Goal: Transaction & Acquisition: Obtain resource

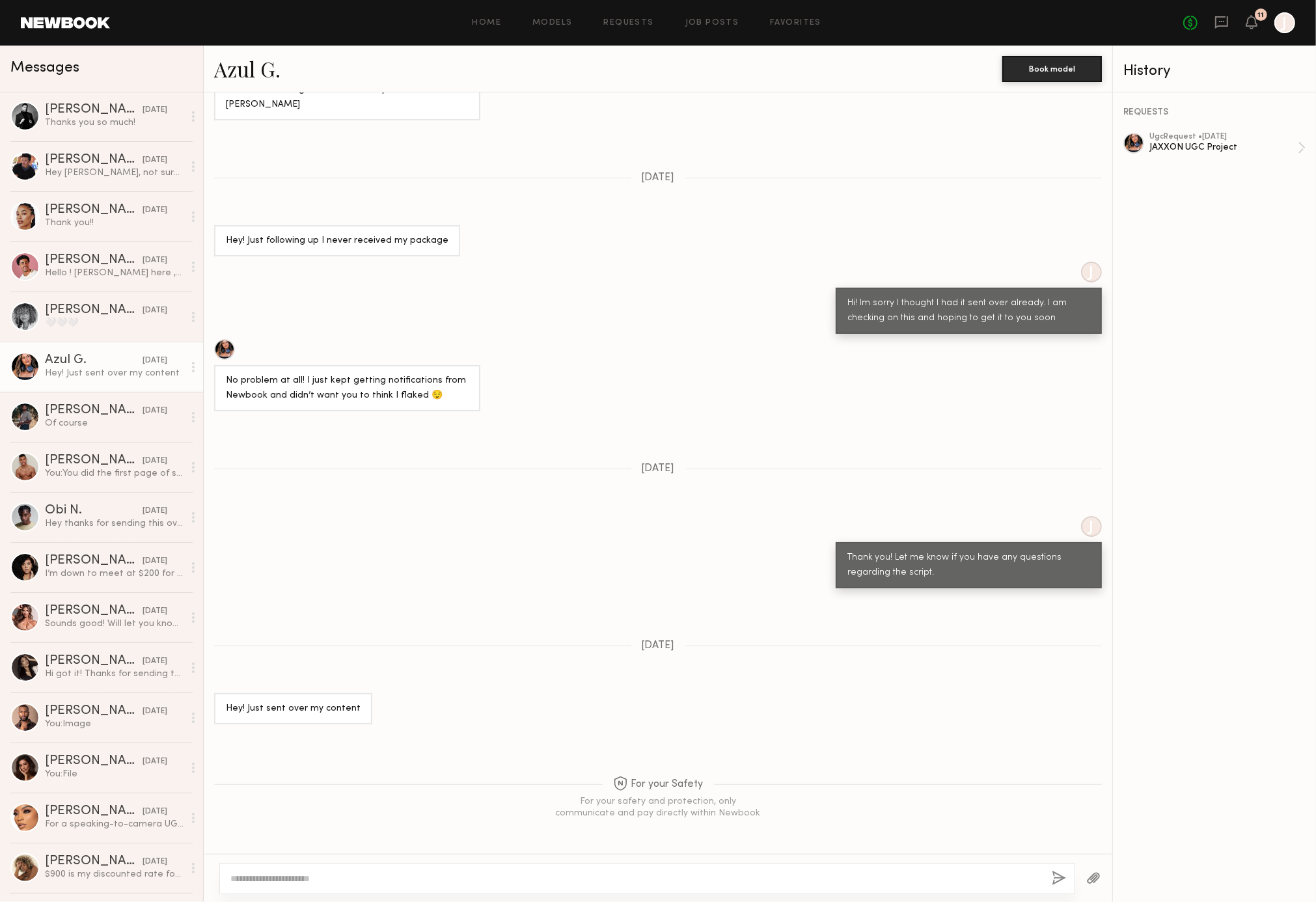
scroll to position [825, 0]
click at [126, 551] on link "[PERSON_NAME] [DATE] I’m down to meet at $200 for the video that includes organ…" at bounding box center [101, 567] width 203 height 50
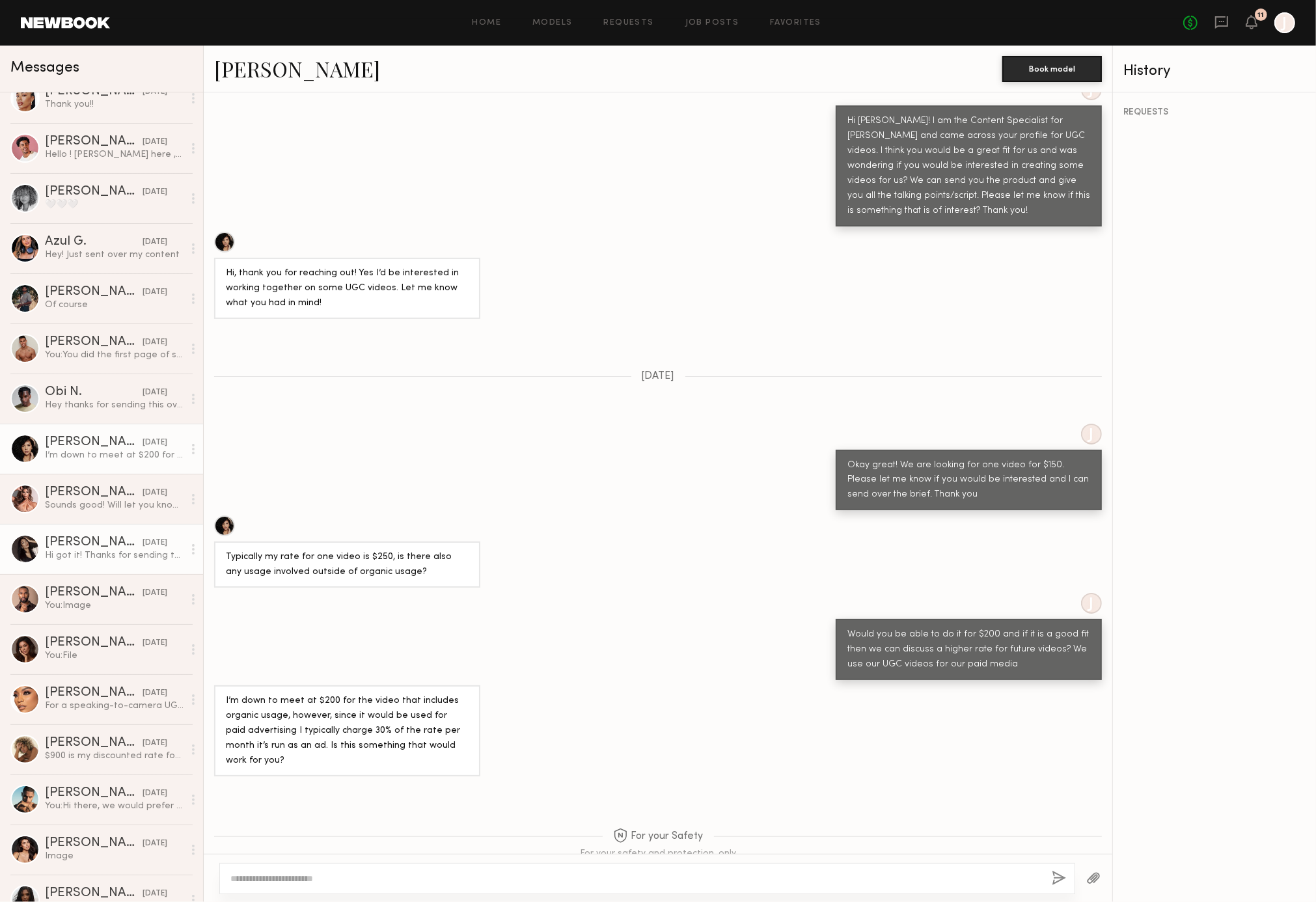
scroll to position [141, 0]
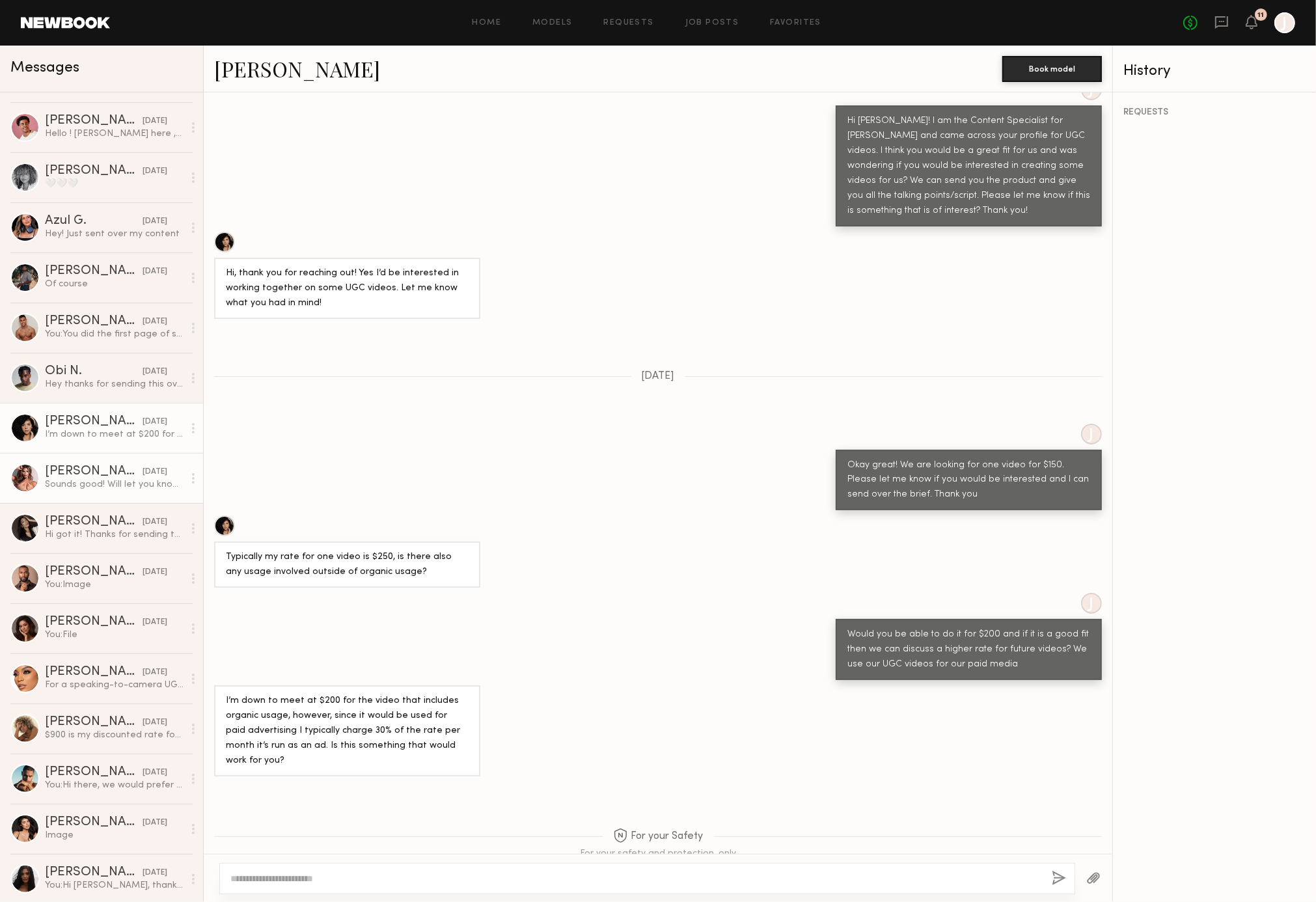
click at [115, 486] on div "Sounds good! Will let you know when I receive the package :)" at bounding box center [114, 485] width 139 height 12
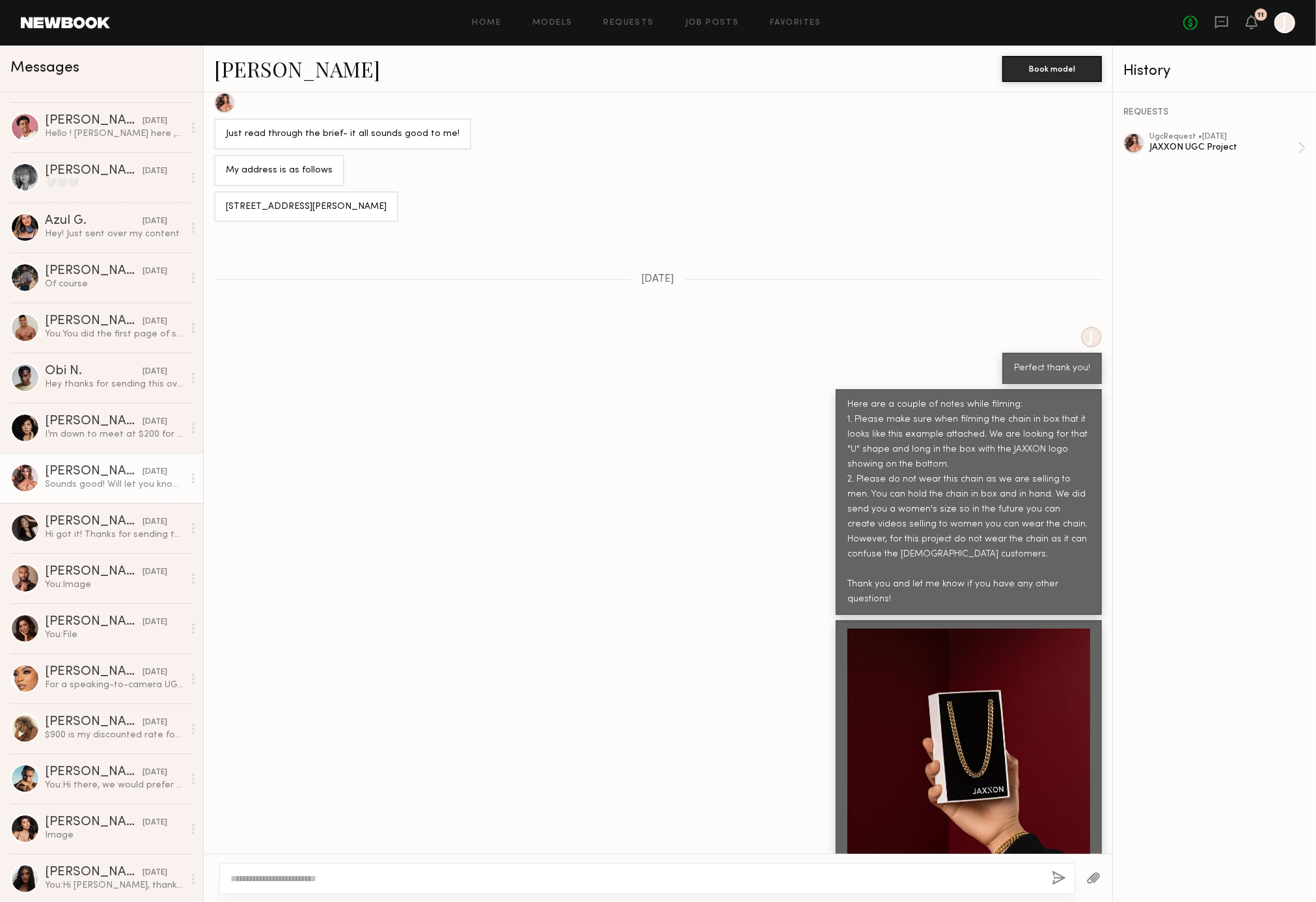
scroll to position [749, 0]
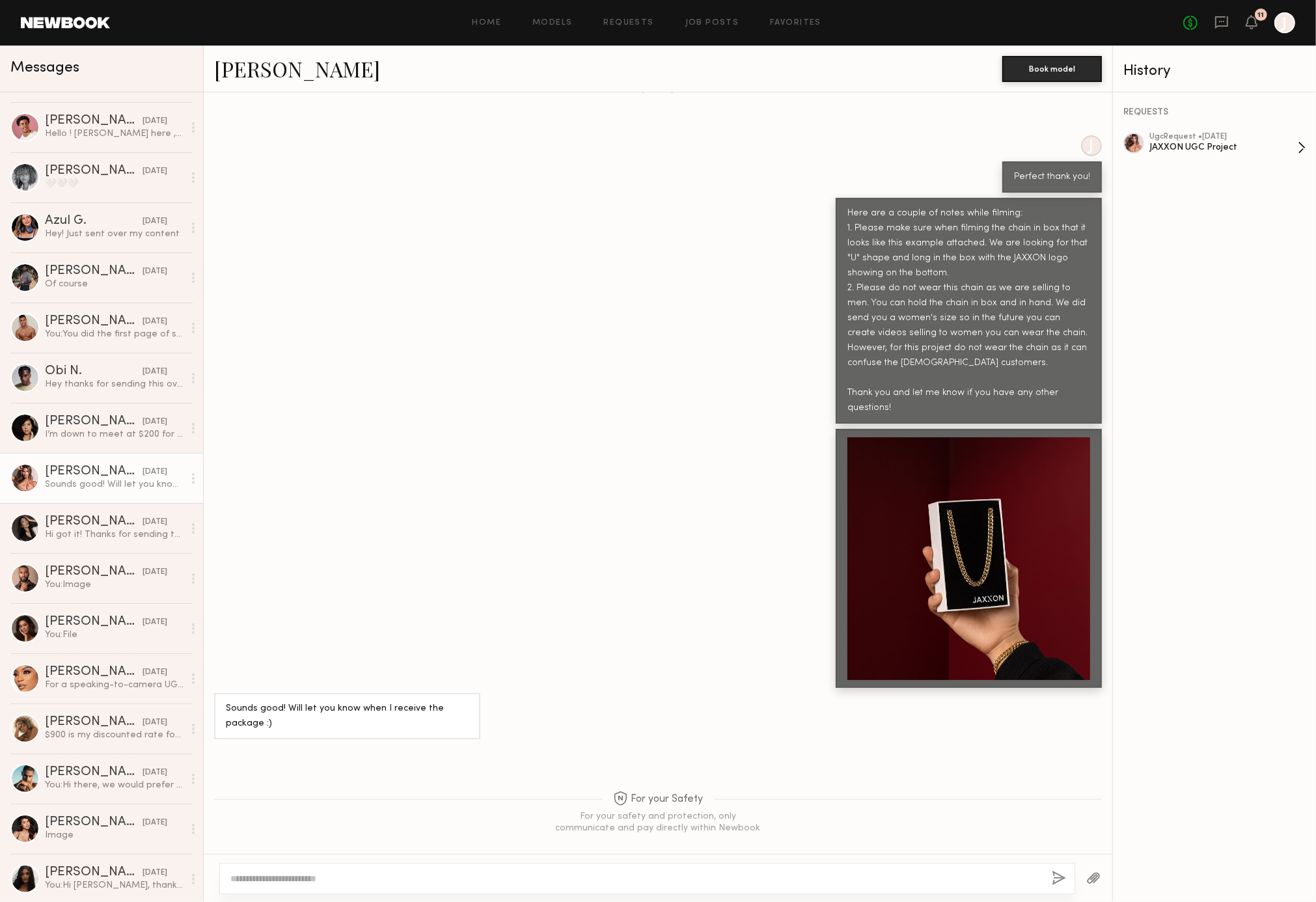
click at [1193, 154] on div "ugc Request • [DATE] JAXXON UGC Project" at bounding box center [1223, 147] width 148 height 30
click at [72, 523] on div "[PERSON_NAME]" at bounding box center [93, 521] width 97 height 13
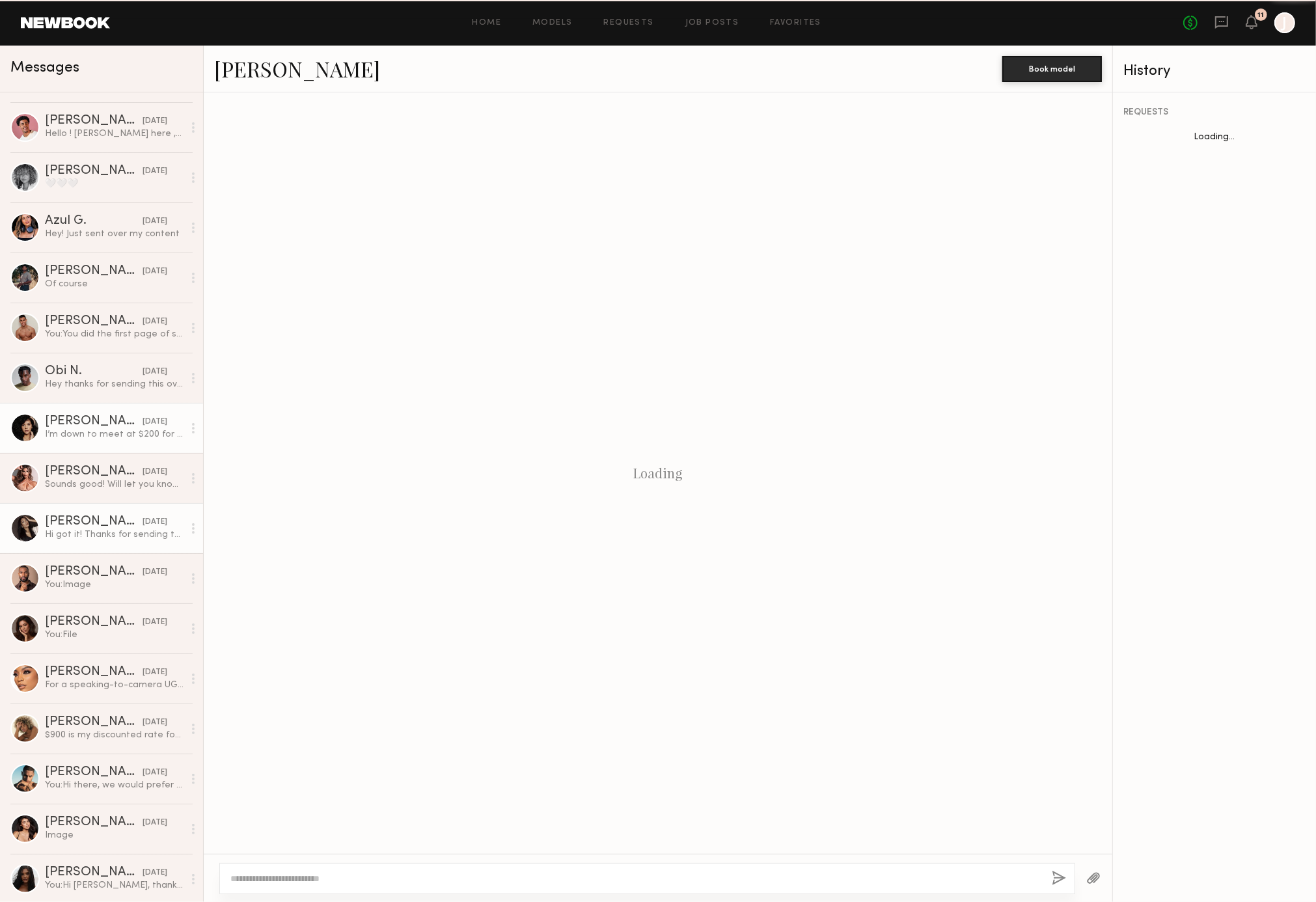
scroll to position [836, 0]
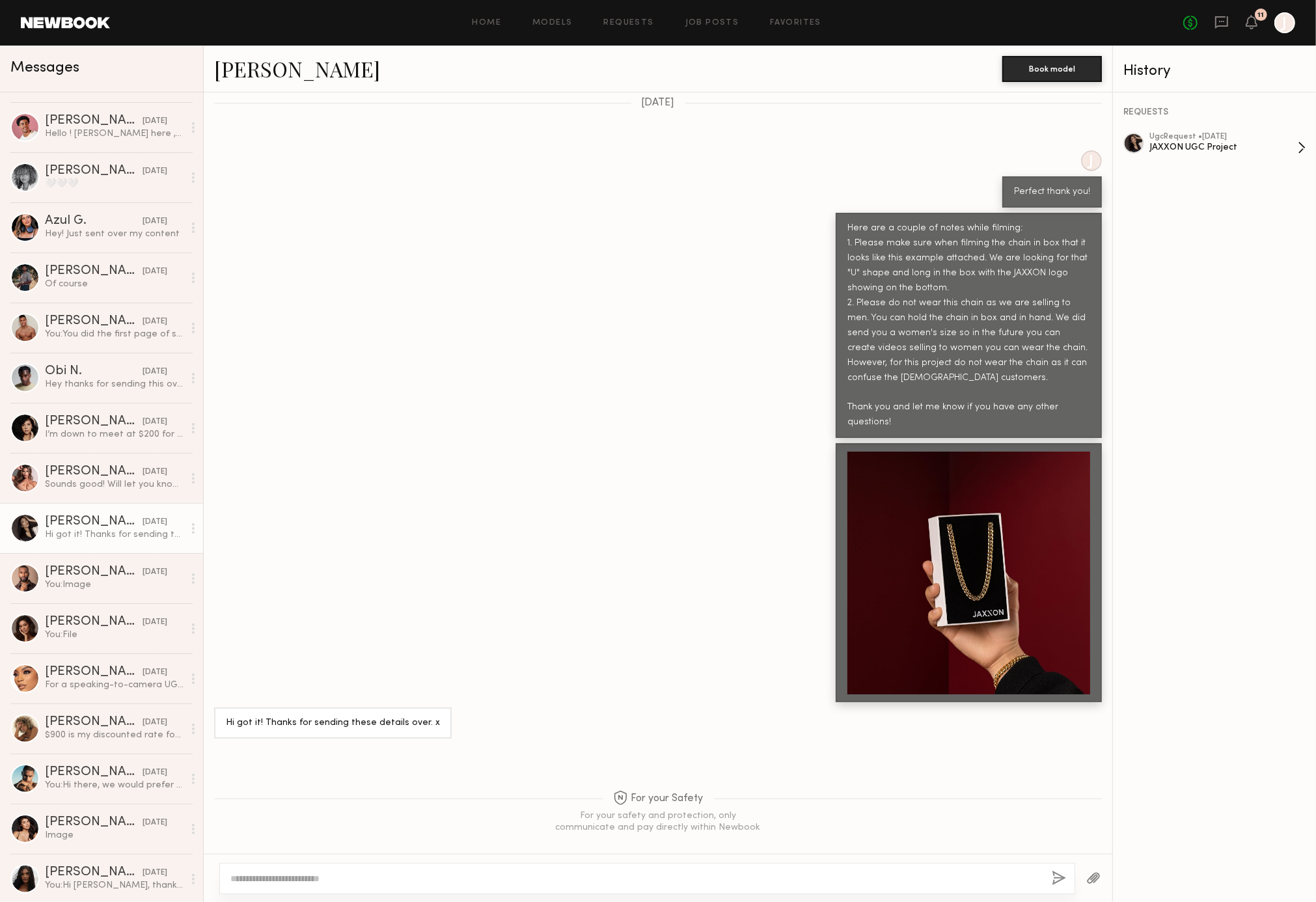
click at [1197, 139] on div "ugc Request • [DATE]" at bounding box center [1223, 137] width 148 height 9
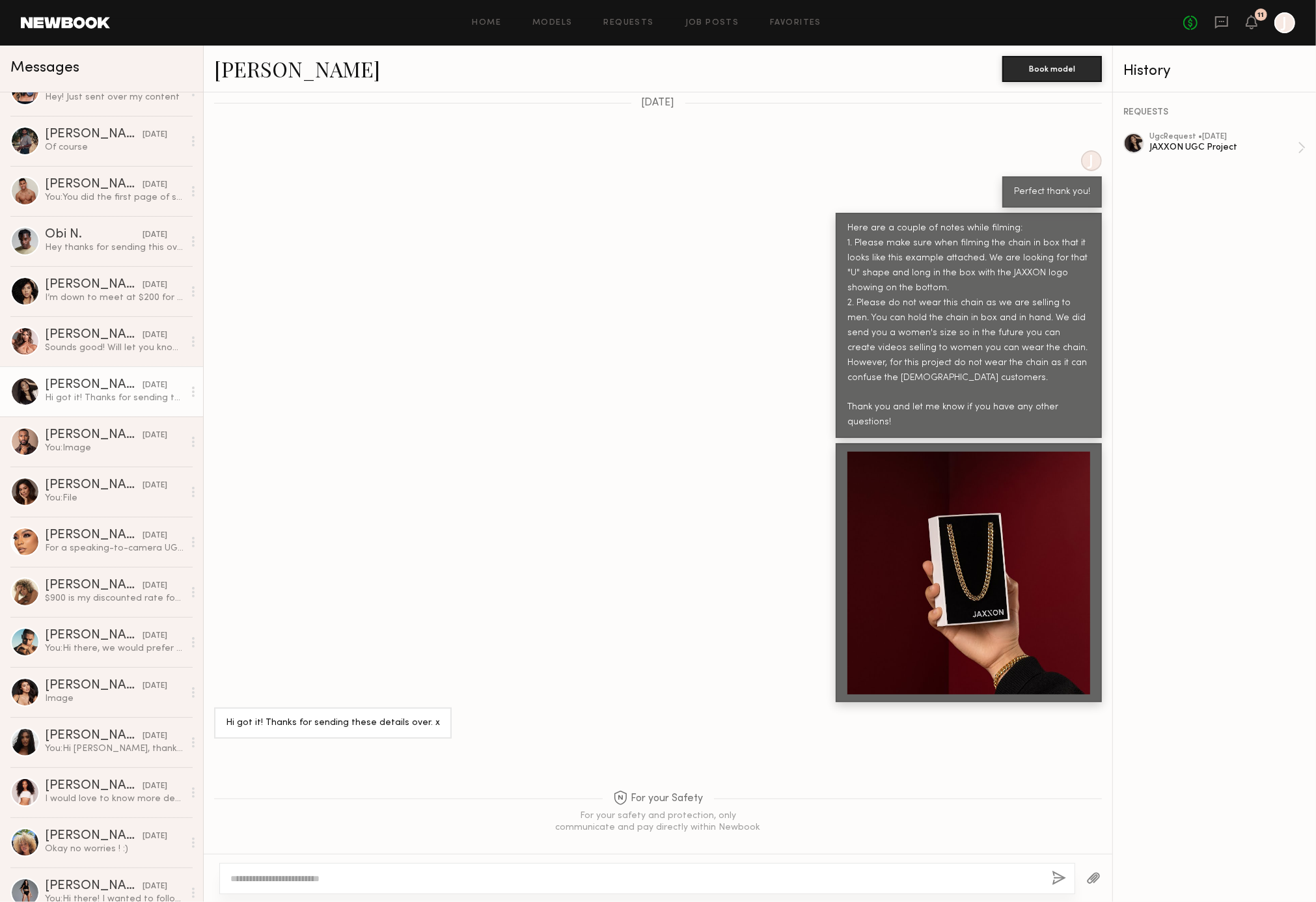
scroll to position [277, 0]
click at [105, 342] on div "Sounds good! Will let you know when I receive the package :)" at bounding box center [114, 348] width 139 height 12
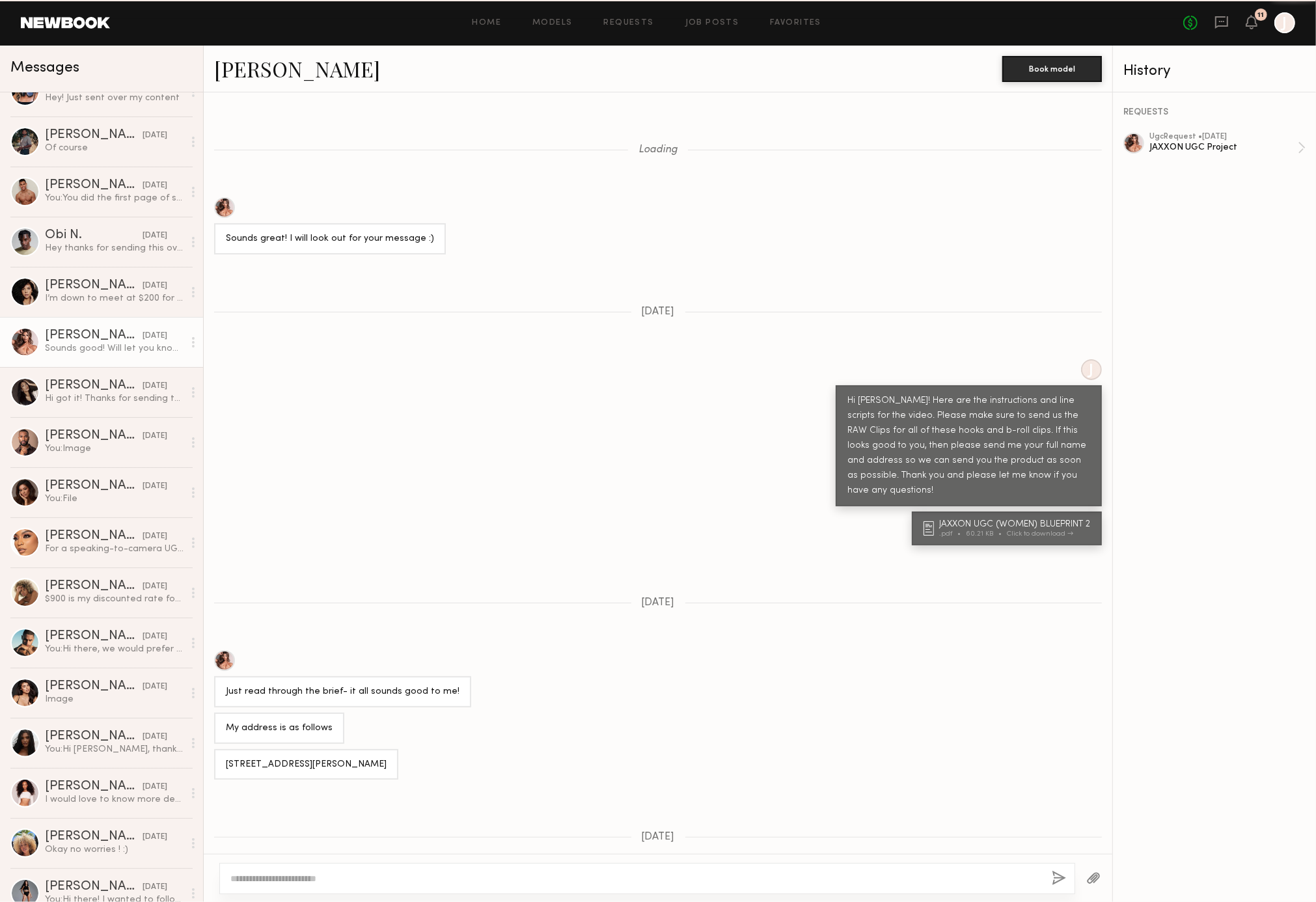
scroll to position [749, 0]
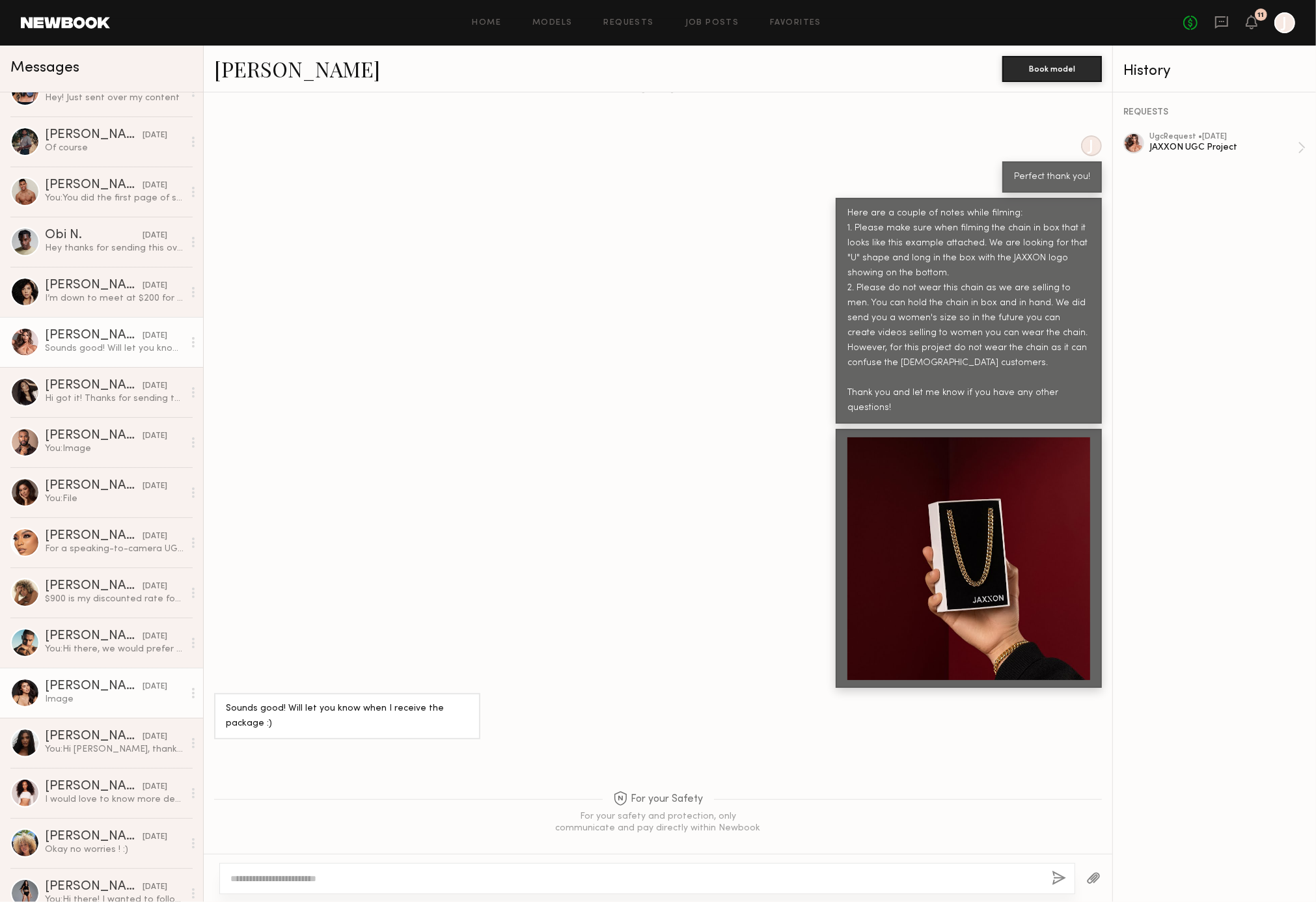
click at [92, 693] on div "Image" at bounding box center [114, 699] width 139 height 12
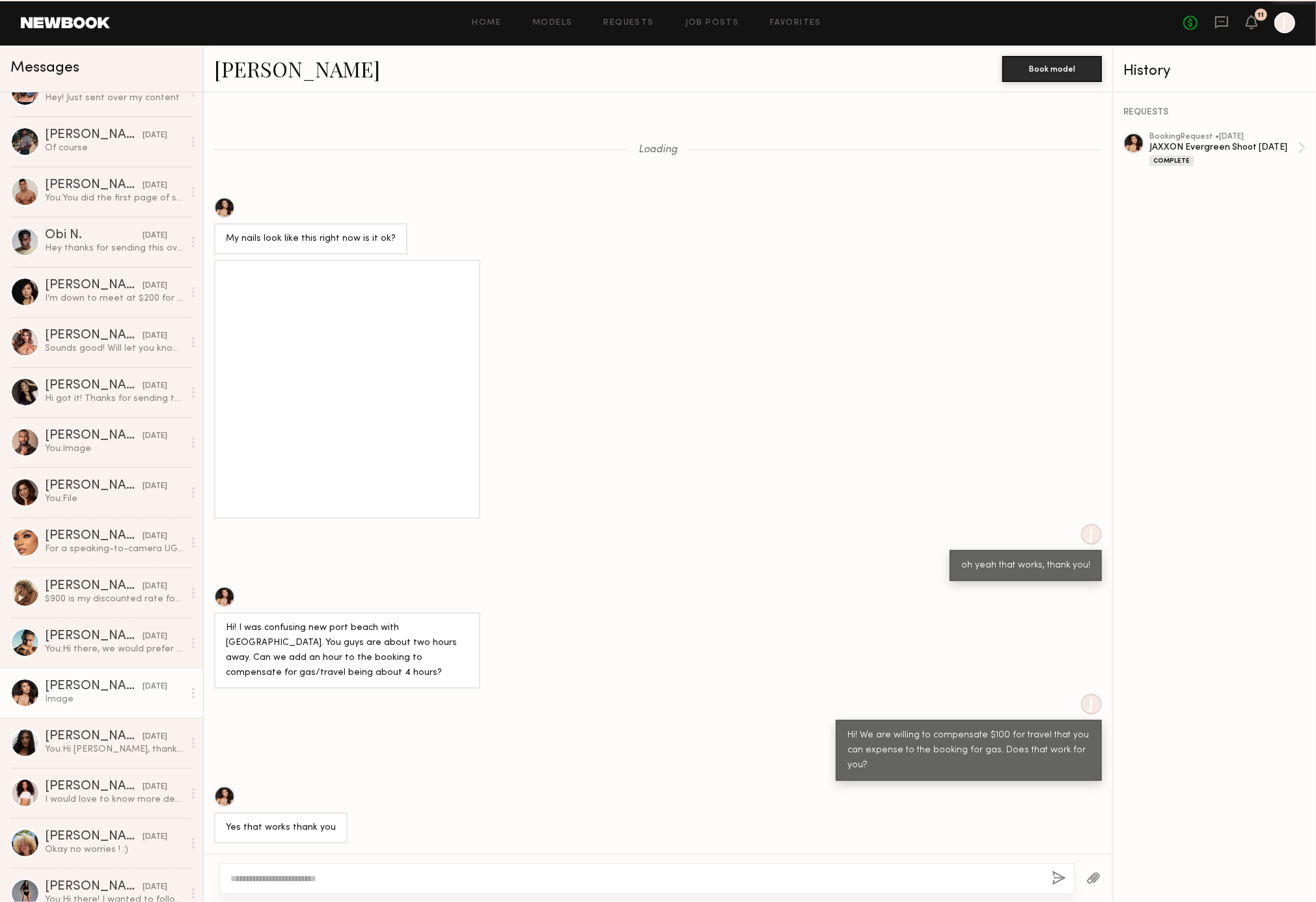
scroll to position [1085, 0]
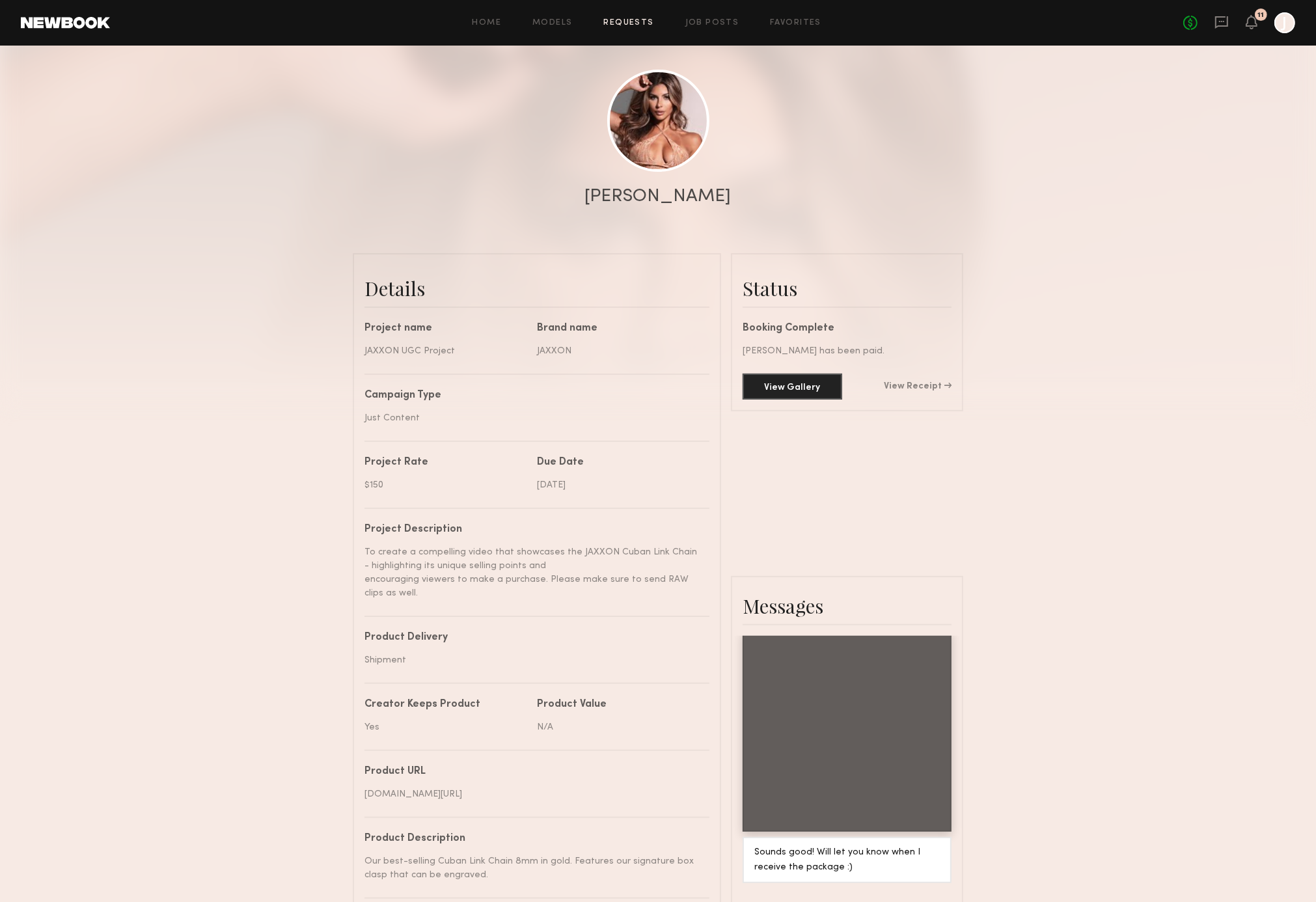
scroll to position [217, 0]
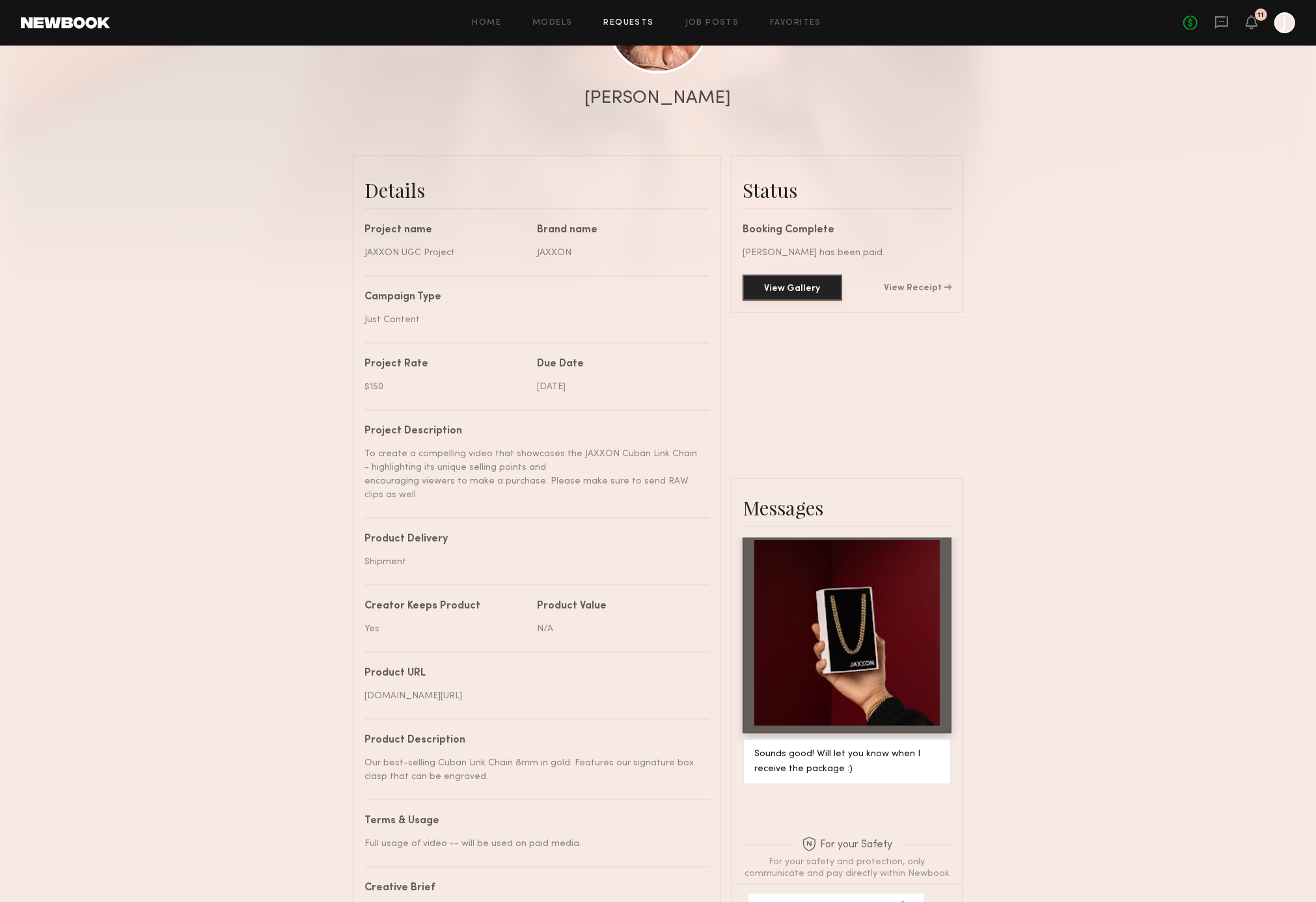
click at [820, 290] on button "View Gallery" at bounding box center [792, 287] width 99 height 26
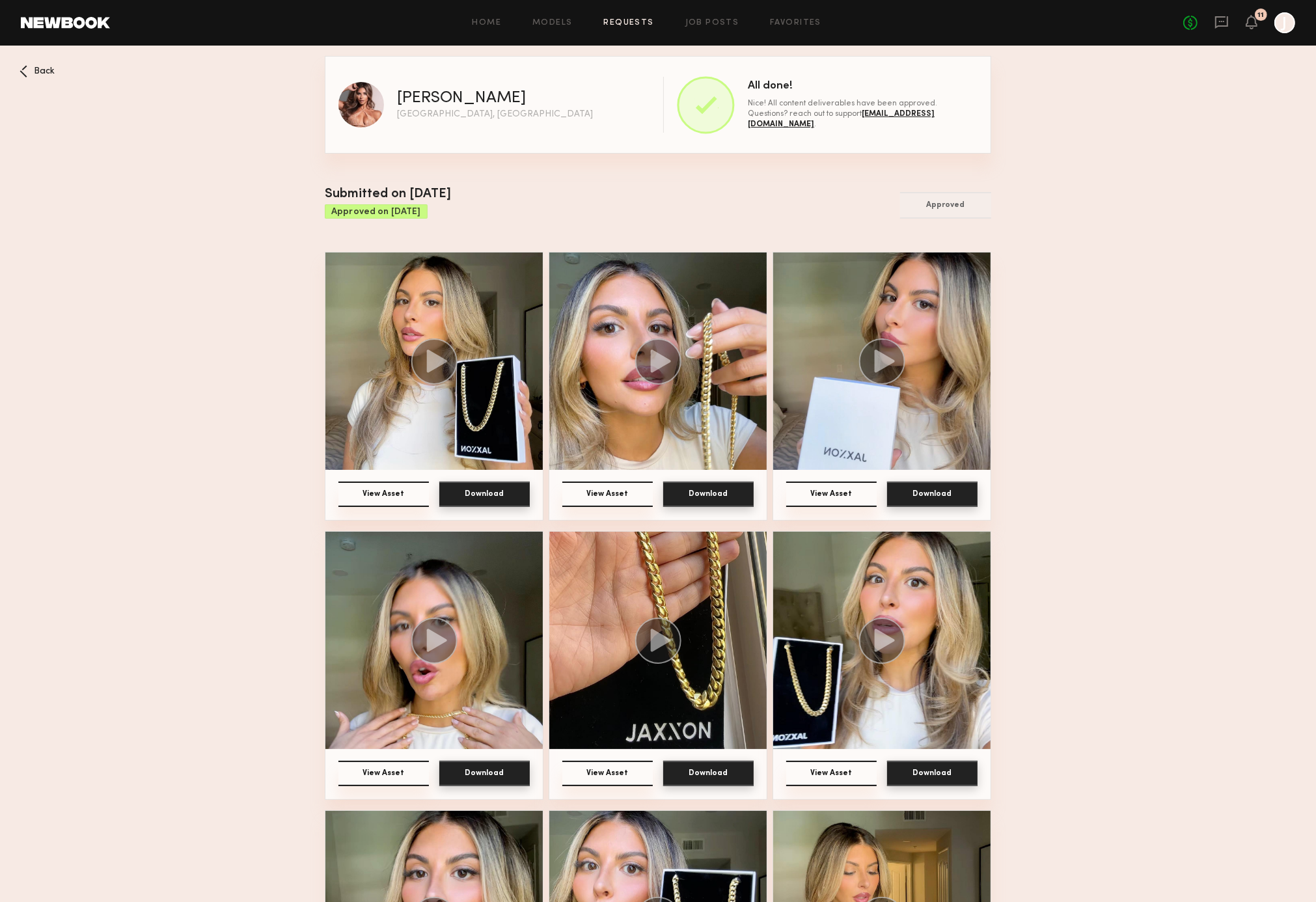
click at [493, 499] on button "Download" at bounding box center [485, 494] width 91 height 26
click at [705, 492] on button "Download" at bounding box center [709, 494] width 91 height 26
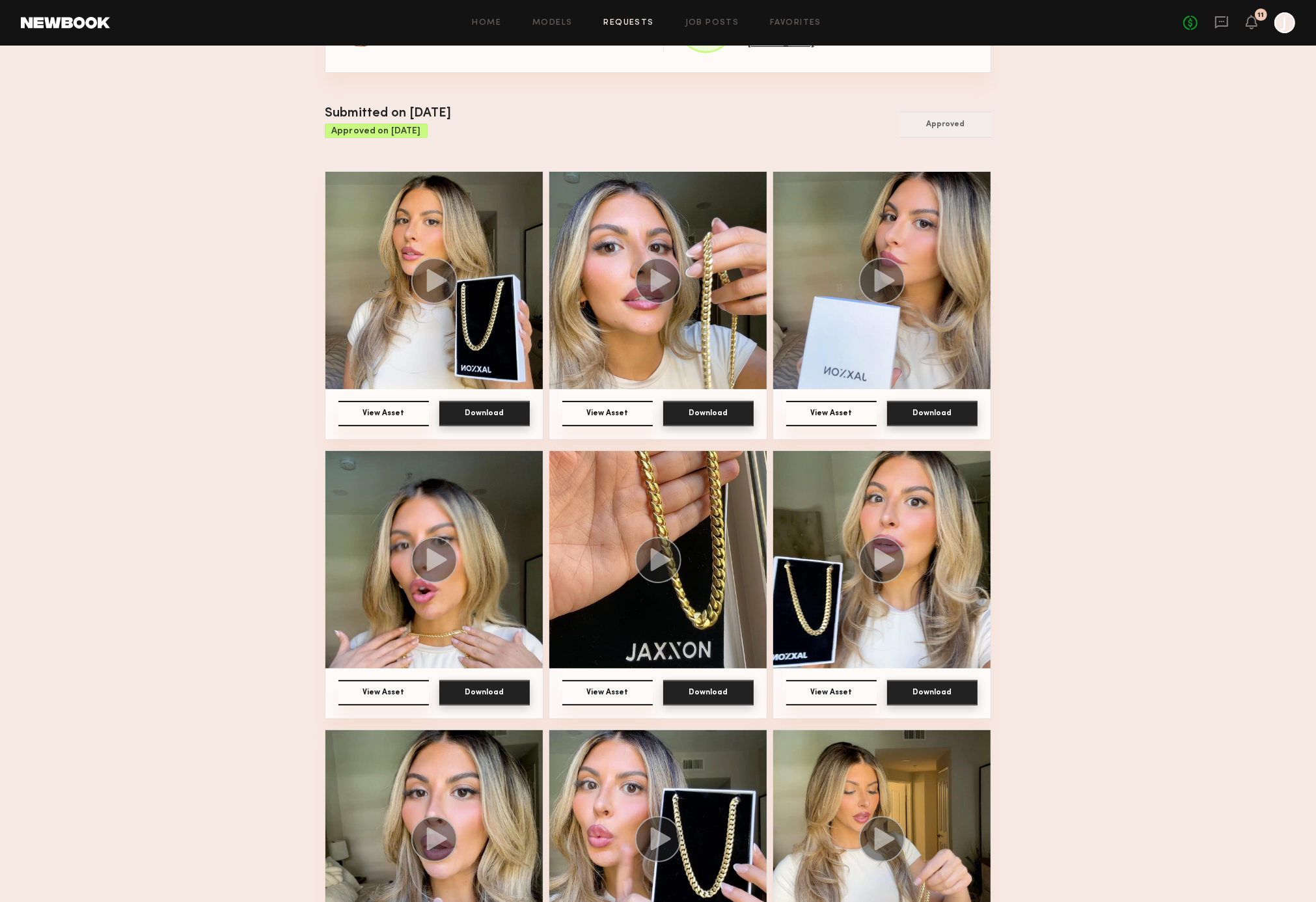
scroll to position [83, 0]
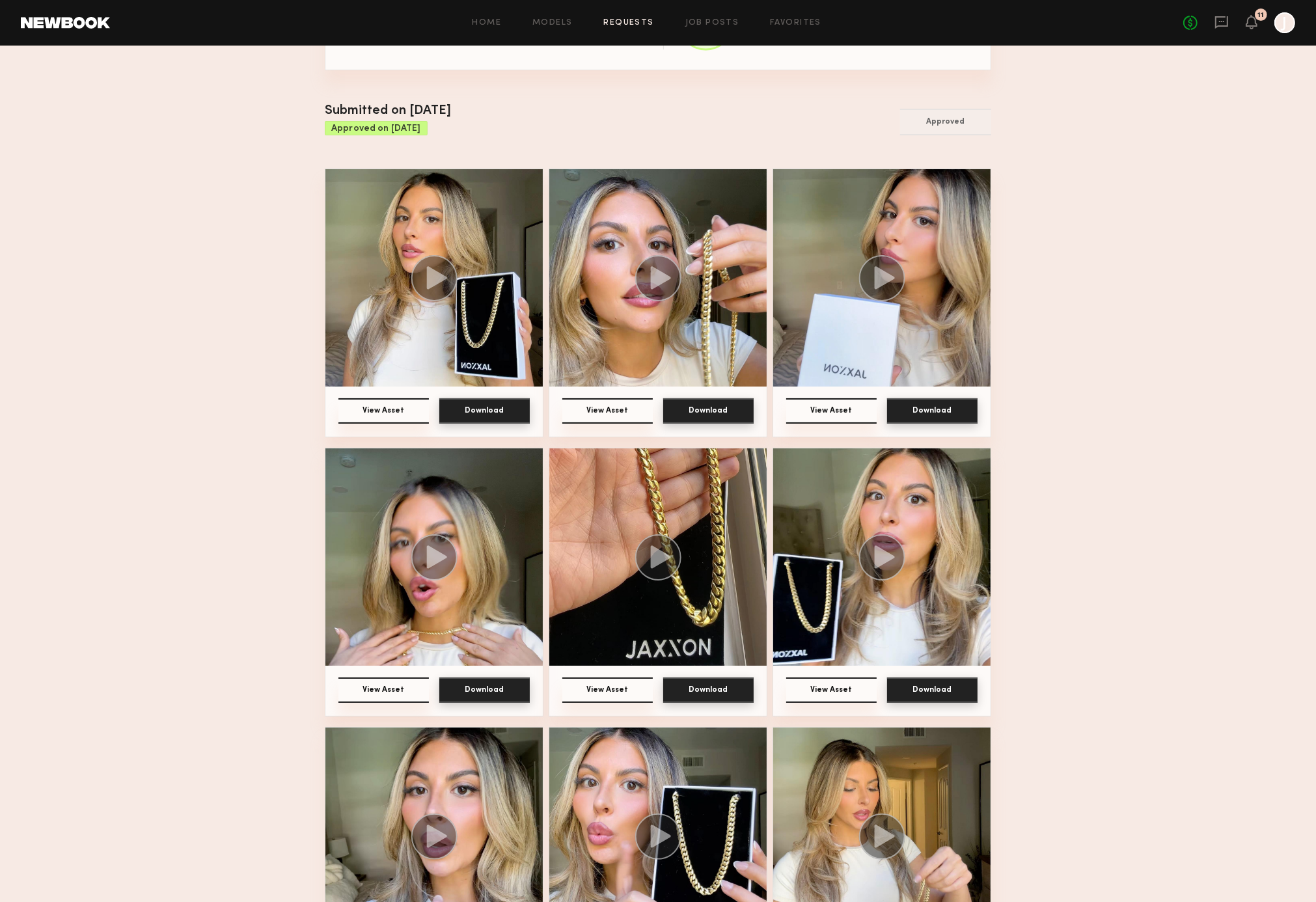
click at [887, 424] on button "Download" at bounding box center [933, 411] width 91 height 26
click at [530, 682] on button "Download" at bounding box center [485, 690] width 91 height 26
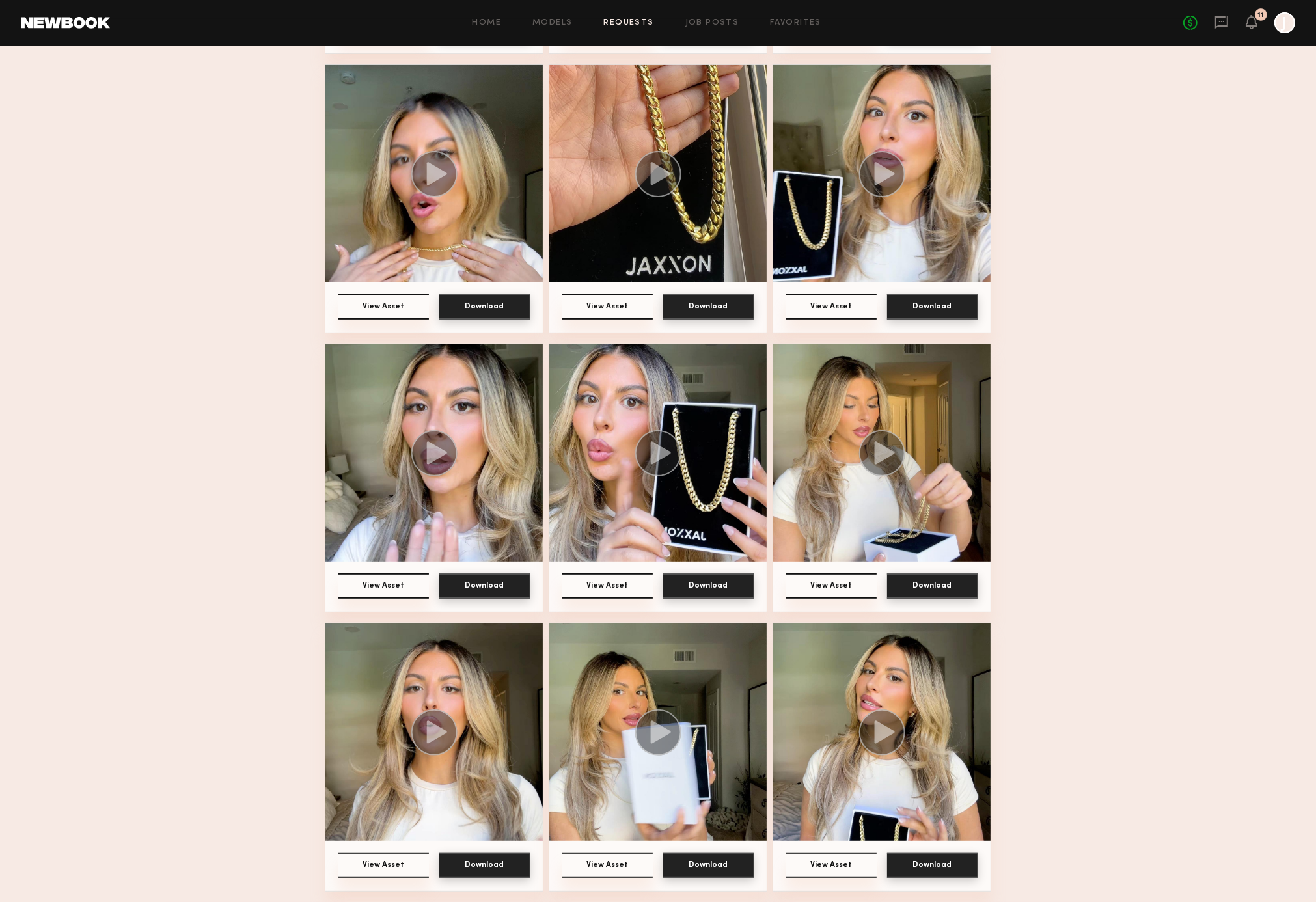
scroll to position [801, 0]
click at [663, 294] on button "Download" at bounding box center [709, 307] width 91 height 26
click at [887, 294] on button "Download" at bounding box center [933, 307] width 91 height 26
click at [477, 573] on button "Download" at bounding box center [485, 586] width 91 height 26
click at [721, 573] on button "Download" at bounding box center [709, 586] width 91 height 26
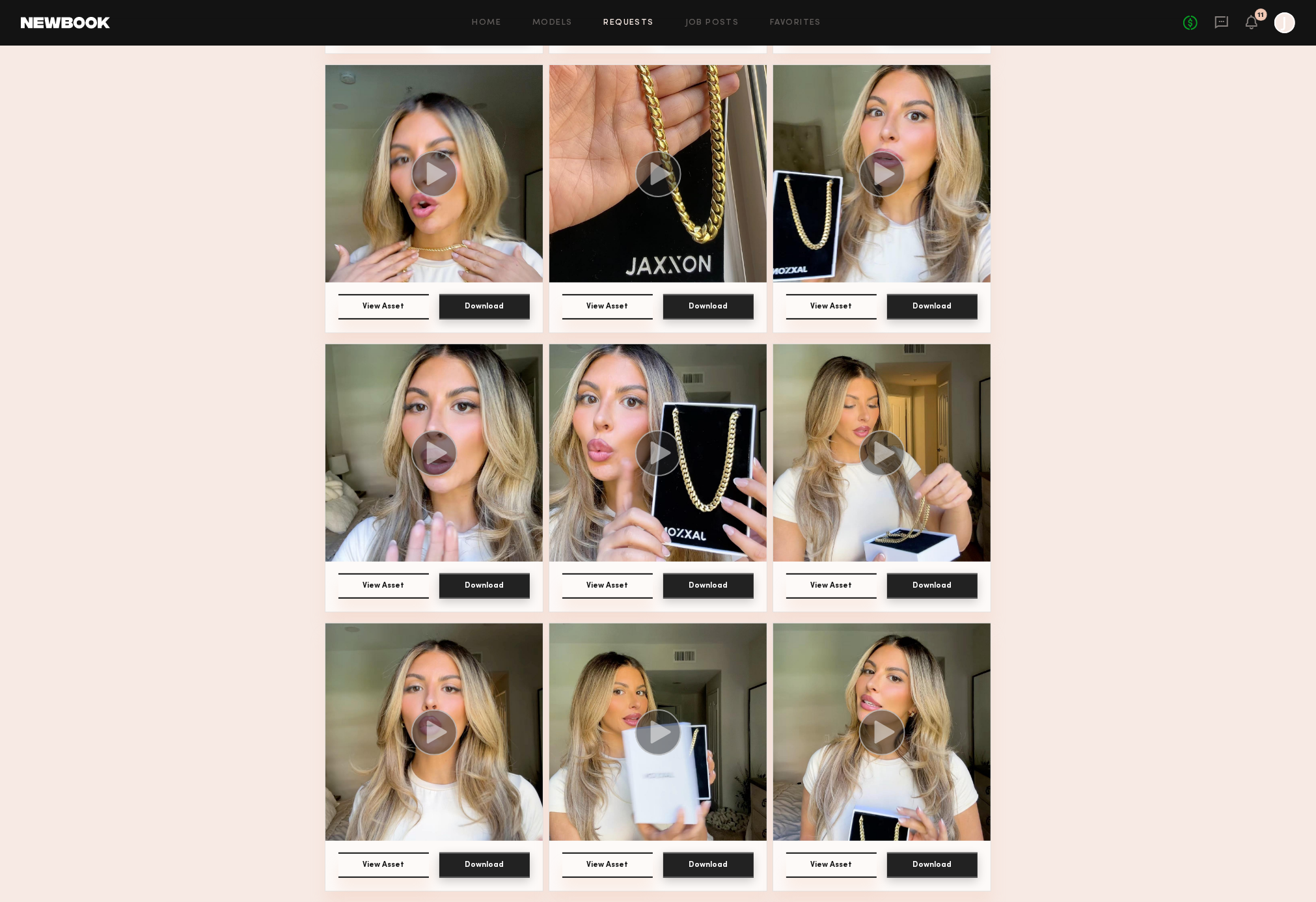
scroll to position [1026, 0]
click at [530, 853] on button "Download" at bounding box center [485, 865] width 91 height 26
click at [887, 594] on button "Download" at bounding box center [933, 586] width 91 height 26
click at [663, 857] on button "Download" at bounding box center [709, 865] width 91 height 26
click at [887, 861] on button "Download" at bounding box center [933, 865] width 91 height 26
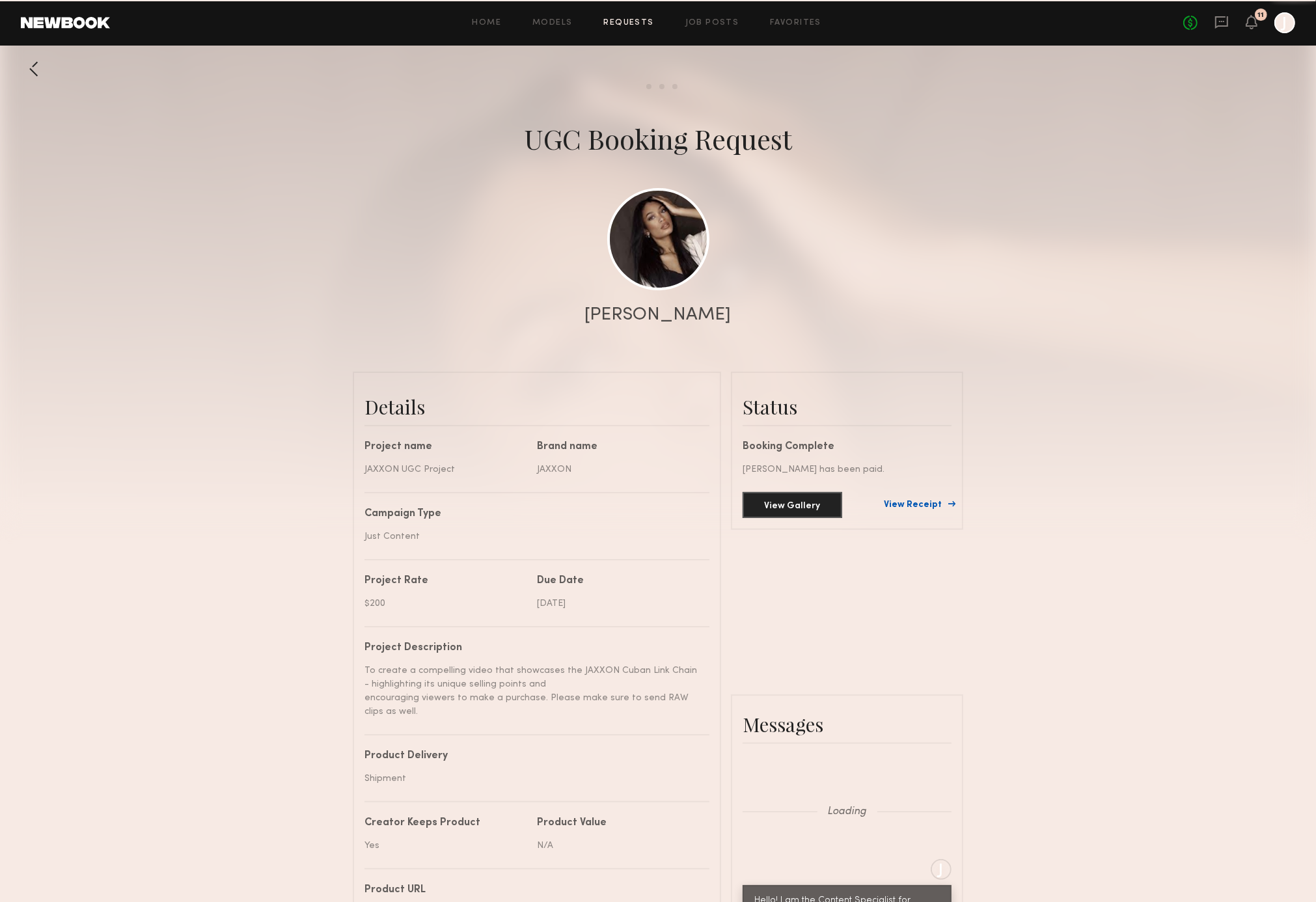
scroll to position [1993, 0]
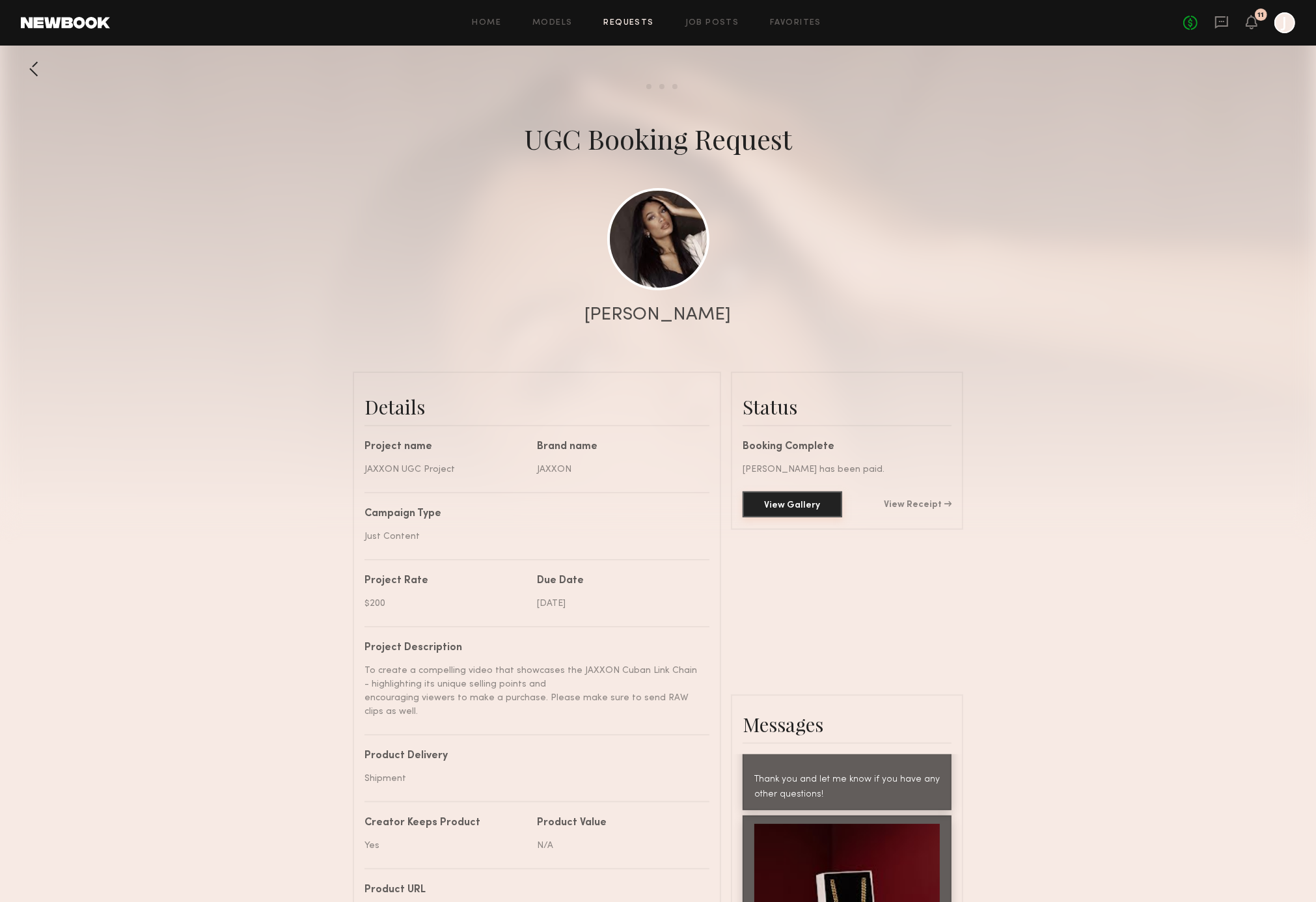
click at [830, 501] on button "View Gallery" at bounding box center [792, 504] width 99 height 26
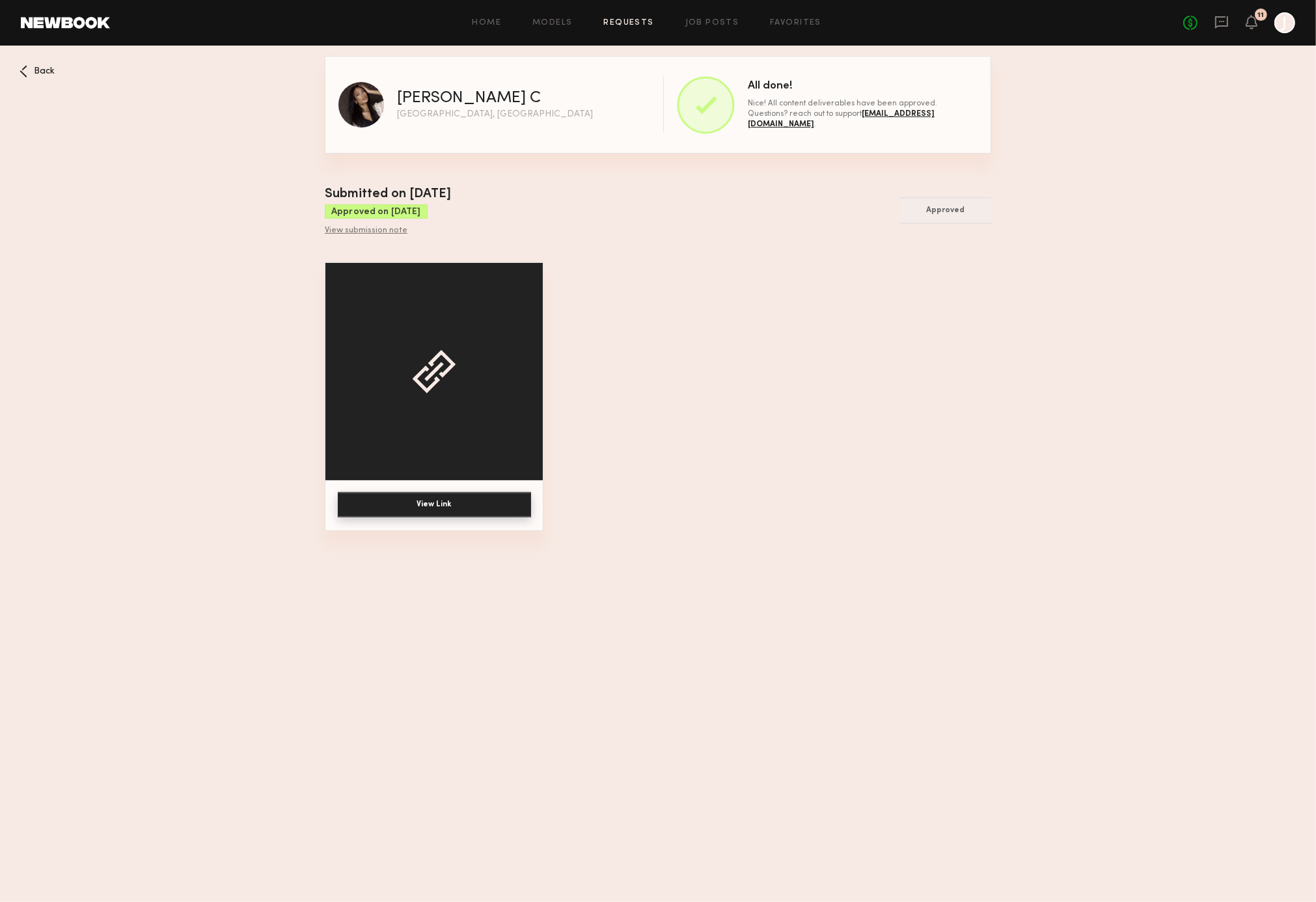
click at [479, 515] on button "View Link" at bounding box center [435, 505] width 193 height 26
